Goal: Information Seeking & Learning: Learn about a topic

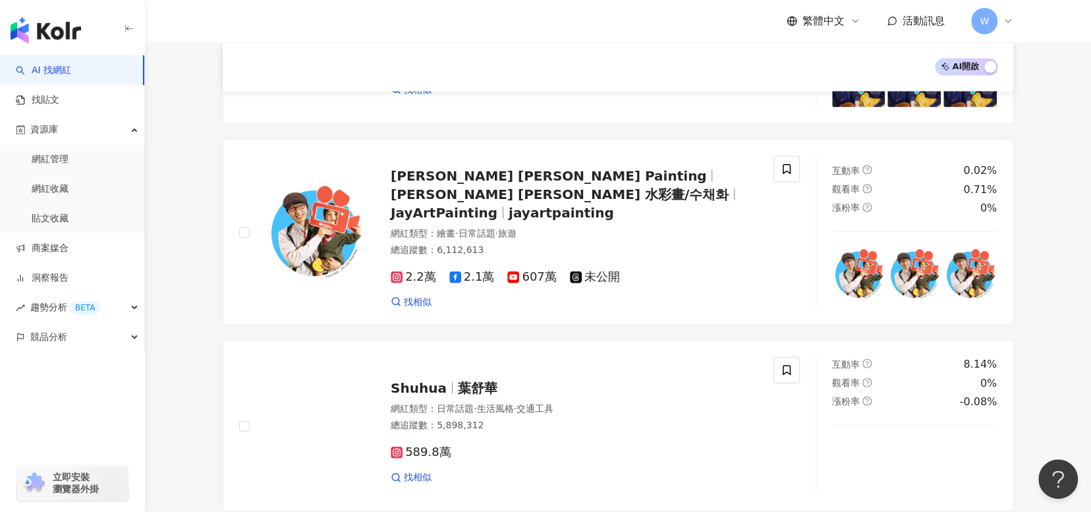
scroll to position [1976, 0]
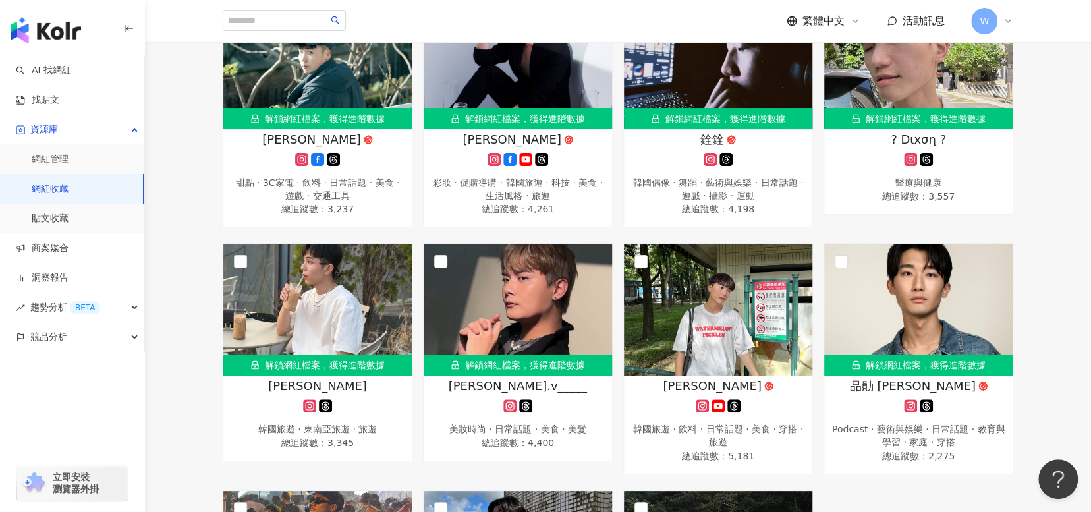
scroll to position [787, 0]
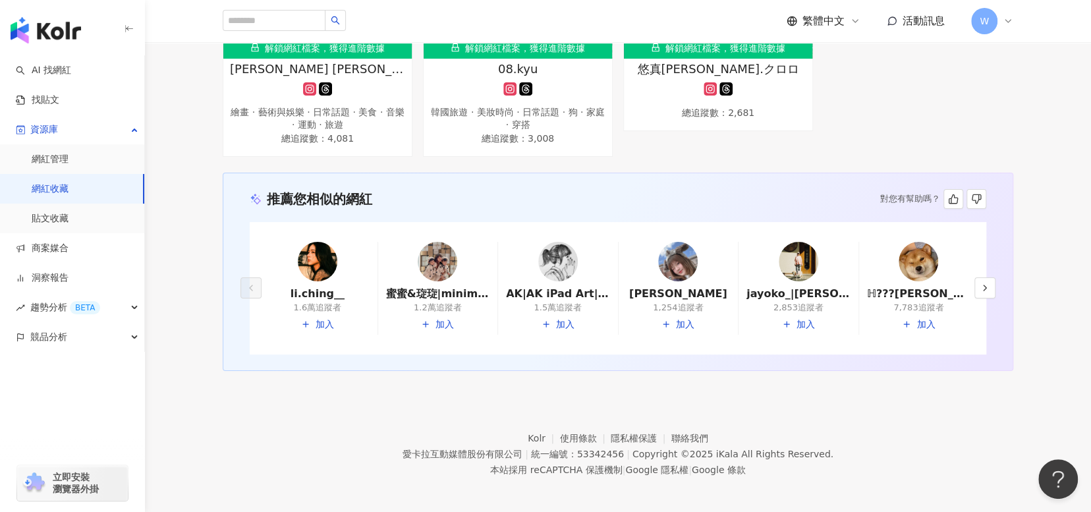
click at [321, 267] on img at bounding box center [318, 262] width 40 height 40
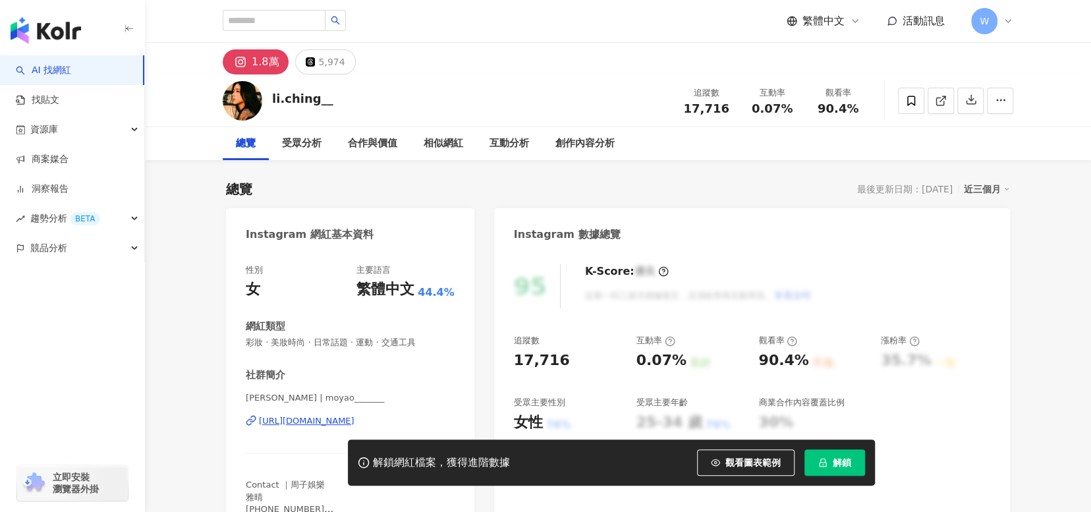
scroll to position [132, 0]
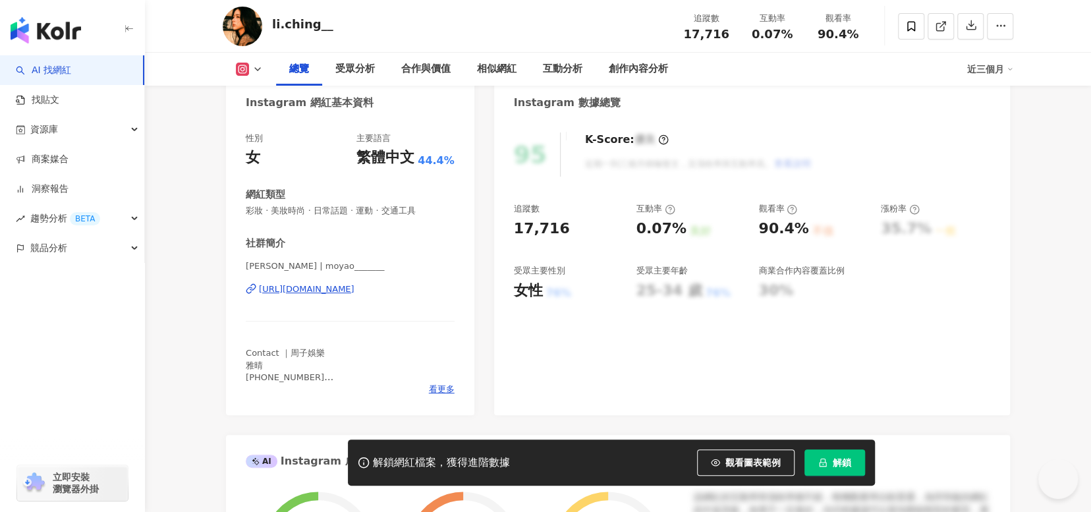
click at [354, 288] on div "https://www.instagram.com/moyao_______/" at bounding box center [306, 289] width 95 height 12
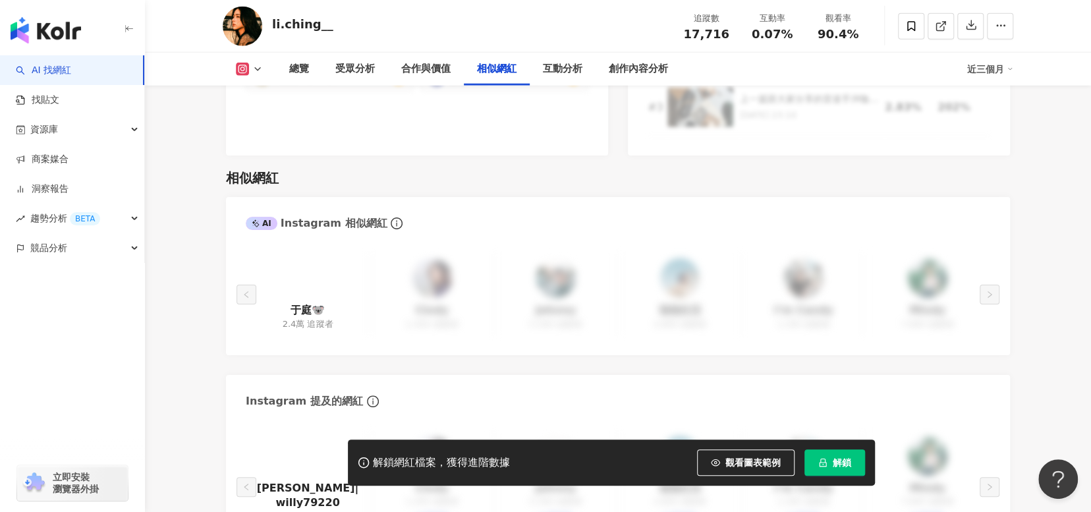
scroll to position [2371, 0]
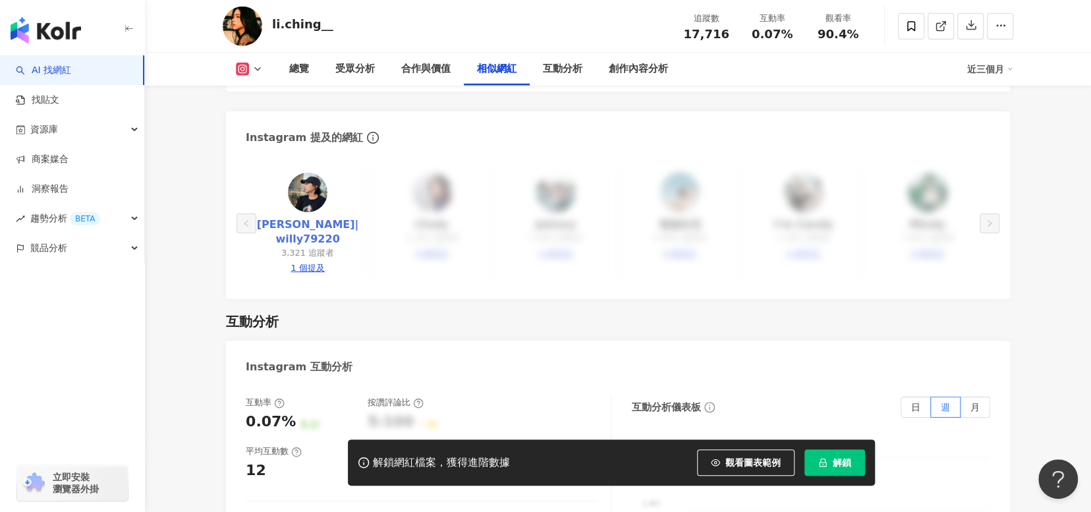
click at [334, 219] on link "Willy Wei|willy79220" at bounding box center [307, 232] width 103 height 30
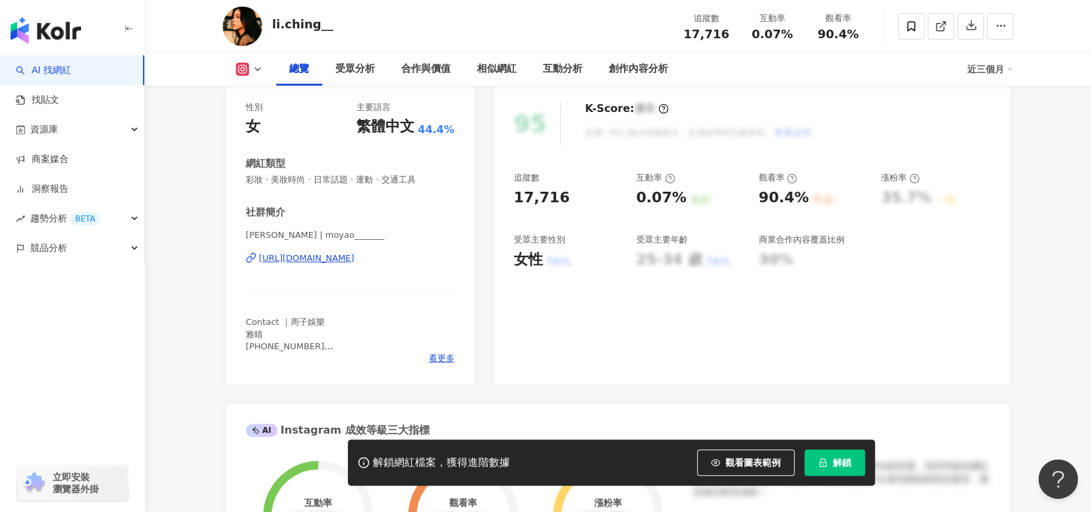
scroll to position [132, 0]
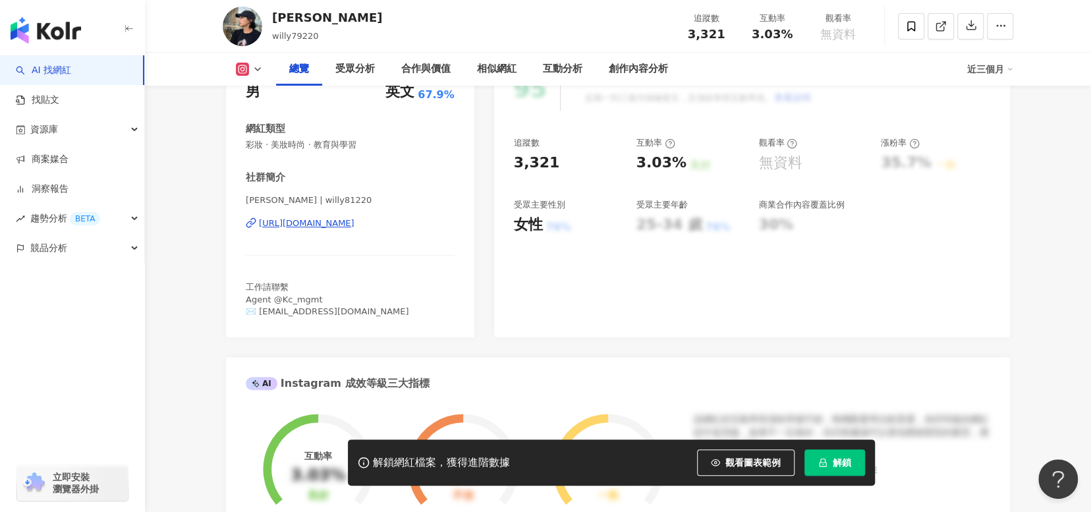
click at [354, 224] on div "https://www.instagram.com/willy81220/" at bounding box center [306, 223] width 95 height 12
